Goal: Find specific page/section: Find specific page/section

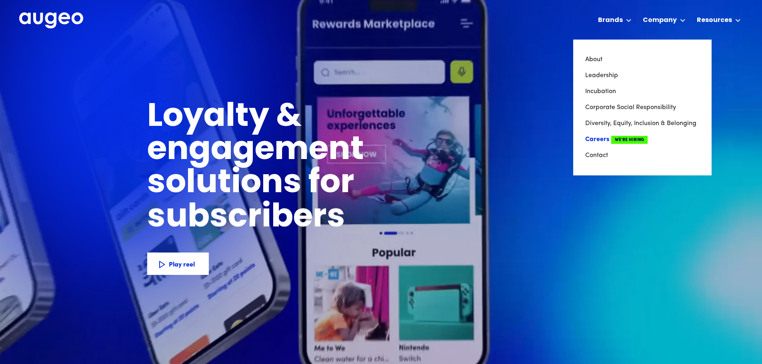
click at [598, 140] on link "Careers We're Hiring" at bounding box center [642, 140] width 114 height 16
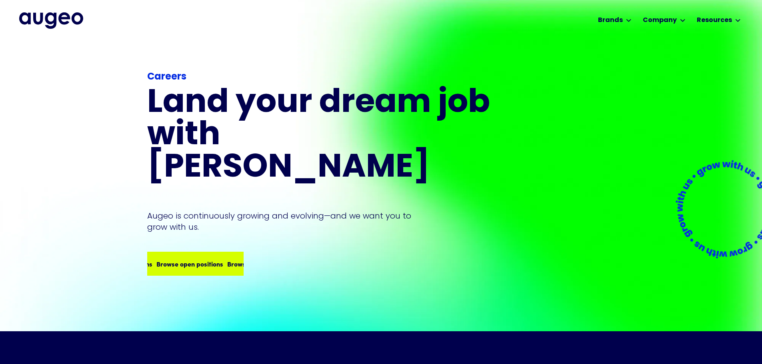
click at [170, 253] on div "Browse open positions Browse open positions Browse open positions Browse open p…" at bounding box center [195, 264] width 95 height 22
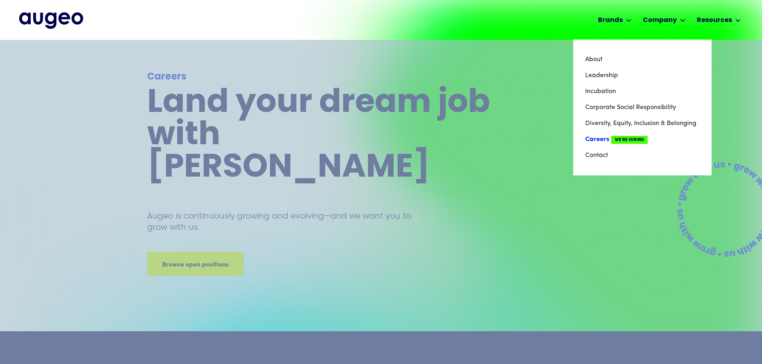
click at [635, 141] on span "We're Hiring" at bounding box center [629, 140] width 36 height 8
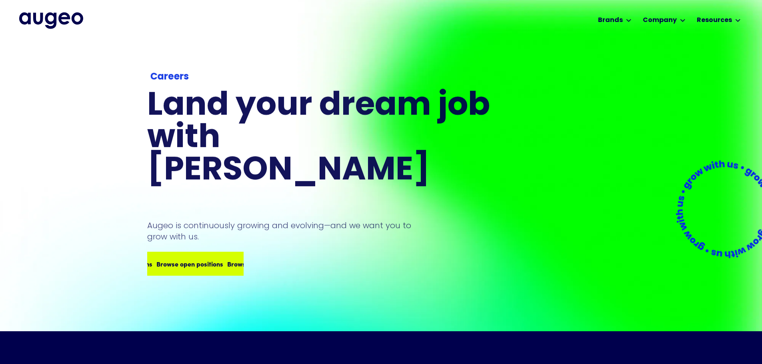
drag, startPoint x: 0, startPoint y: 0, endPoint x: 193, endPoint y: 242, distance: 309.7
click at [193, 253] on div "Browse open positions Browse open positions Browse open positions Browse open p…" at bounding box center [195, 264] width 95 height 22
